Goal: Information Seeking & Learning: Learn about a topic

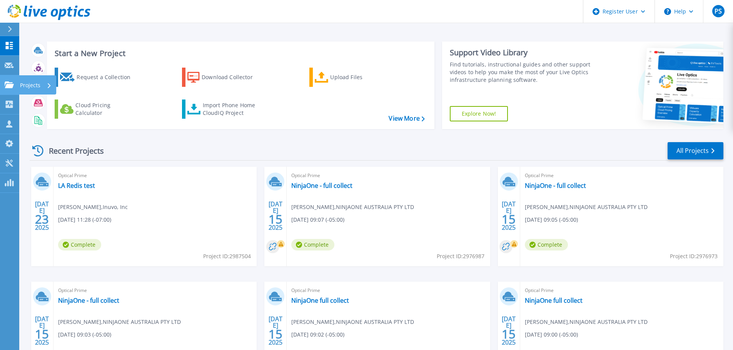
click at [11, 85] on icon at bounding box center [9, 85] width 9 height 7
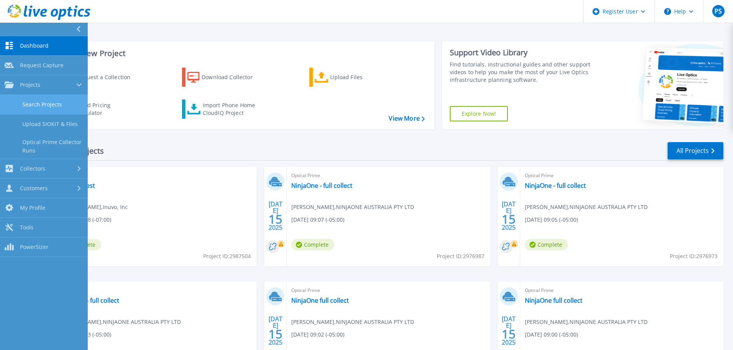
click at [76, 101] on link "Search Projects" at bounding box center [44, 105] width 88 height 20
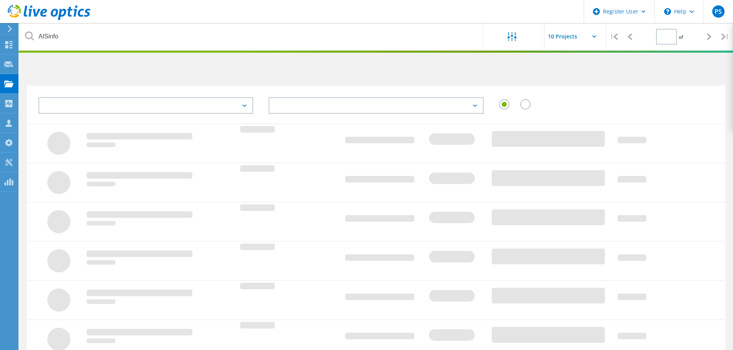
type input "1"
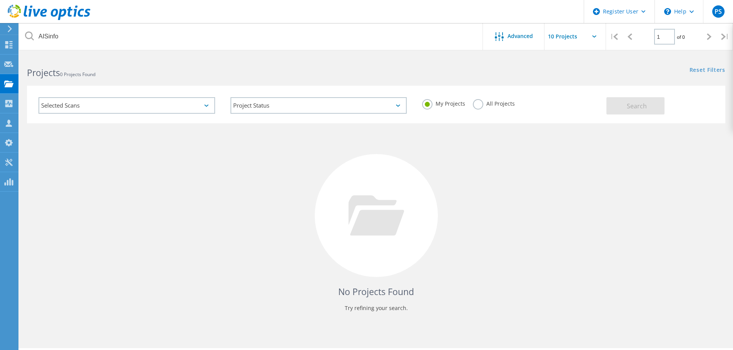
click at [473, 103] on label "All Projects" at bounding box center [494, 102] width 42 height 7
click at [0, 0] on input "All Projects" at bounding box center [0, 0] width 0 height 0
click at [633, 106] on span "Search" at bounding box center [636, 106] width 20 height 8
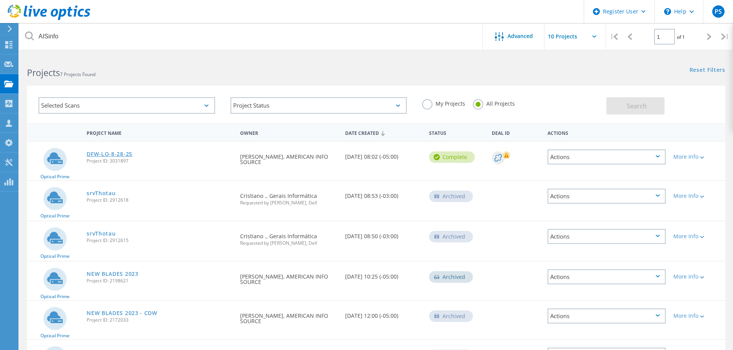
click at [127, 152] on link "DFW-LO-8-28-25" at bounding box center [110, 154] width 46 height 5
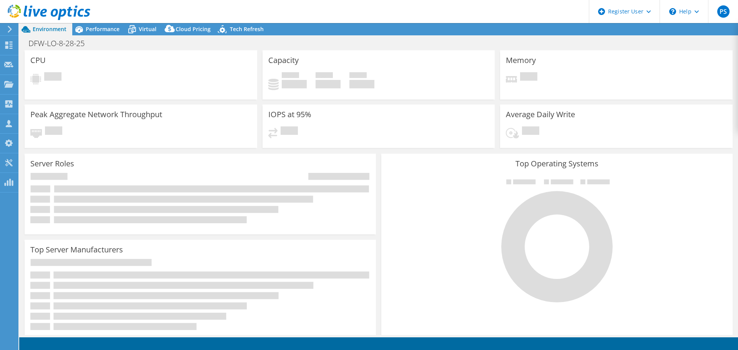
select select "USD"
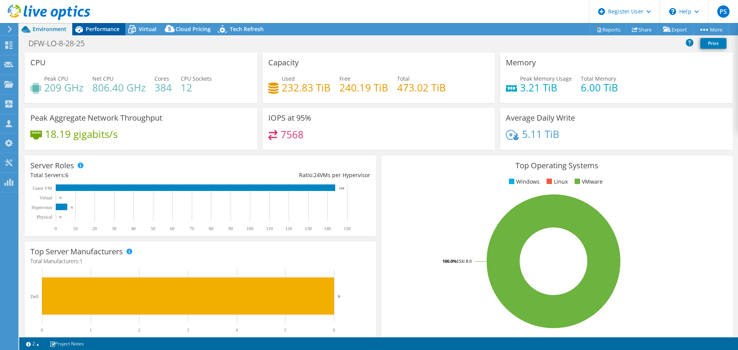
click at [99, 35] on div "Performance" at bounding box center [98, 29] width 53 height 12
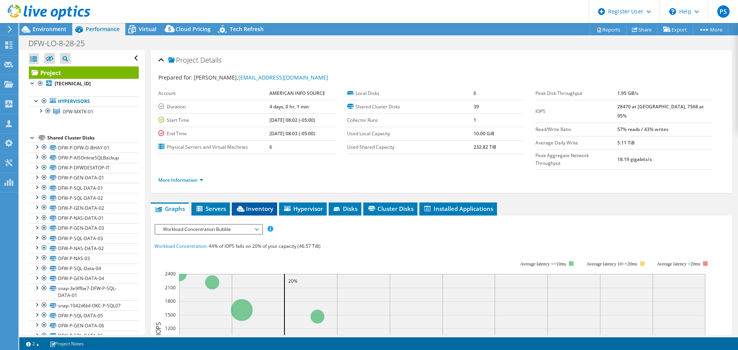
click at [262, 203] on li "Inventory" at bounding box center [254, 209] width 45 height 13
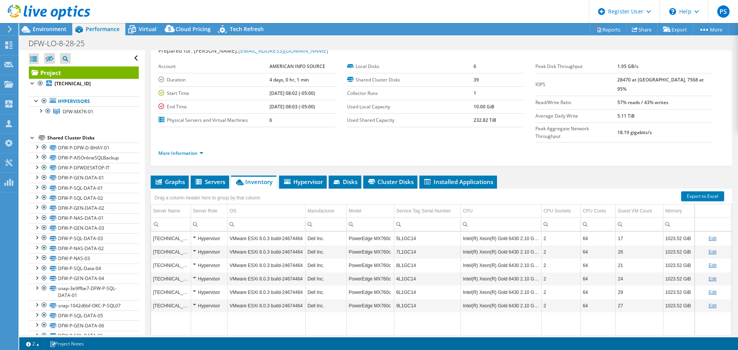
scroll to position [38, 0]
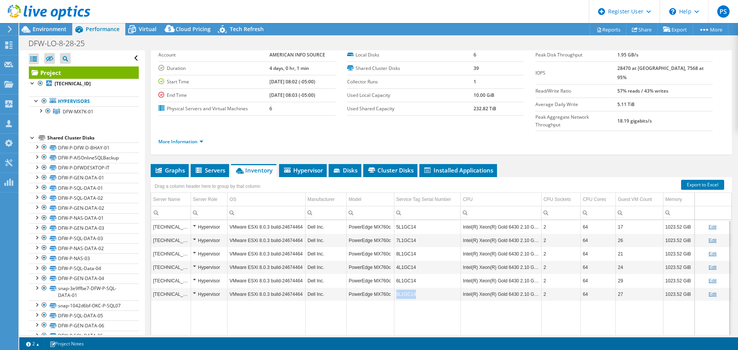
drag, startPoint x: 426, startPoint y: 280, endPoint x: 396, endPoint y: 278, distance: 30.1
click at [396, 288] on td "9L1GC14" at bounding box center [427, 294] width 67 height 13
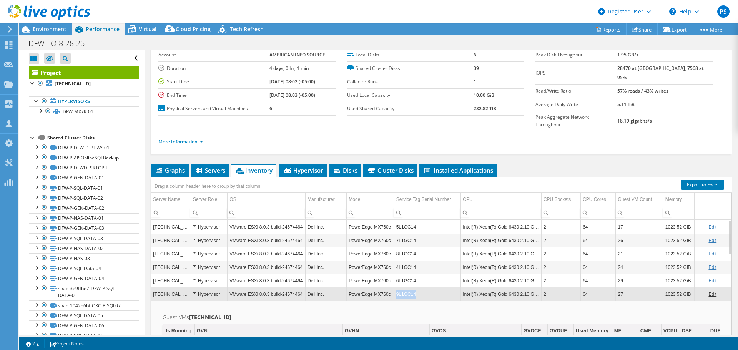
copy td "9L1GC14"
drag, startPoint x: 417, startPoint y: 279, endPoint x: 396, endPoint y: 279, distance: 21.2
click at [396, 288] on td "9L1GC14" at bounding box center [427, 294] width 67 height 13
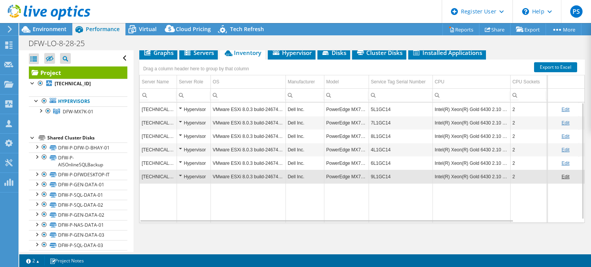
scroll to position [173, 0]
